Goal: Task Accomplishment & Management: Manage account settings

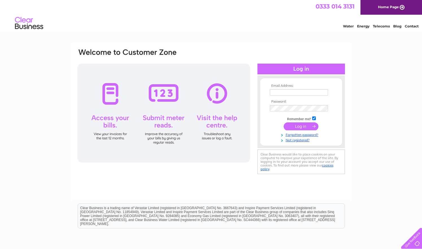
type input "admin@ackabb.com"
click at [296, 126] on input "submit" at bounding box center [301, 126] width 35 height 8
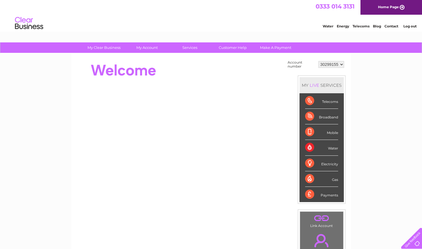
click at [339, 64] on select "30299155" at bounding box center [331, 64] width 26 height 7
click at [365, 66] on div "My Clear Business Login Details My Details My Preferences Link Account My Accou…" at bounding box center [211, 201] width 422 height 318
click at [328, 60] on td "30299155" at bounding box center [331, 64] width 29 height 11
